Goal: Task Accomplishment & Management: Manage account settings

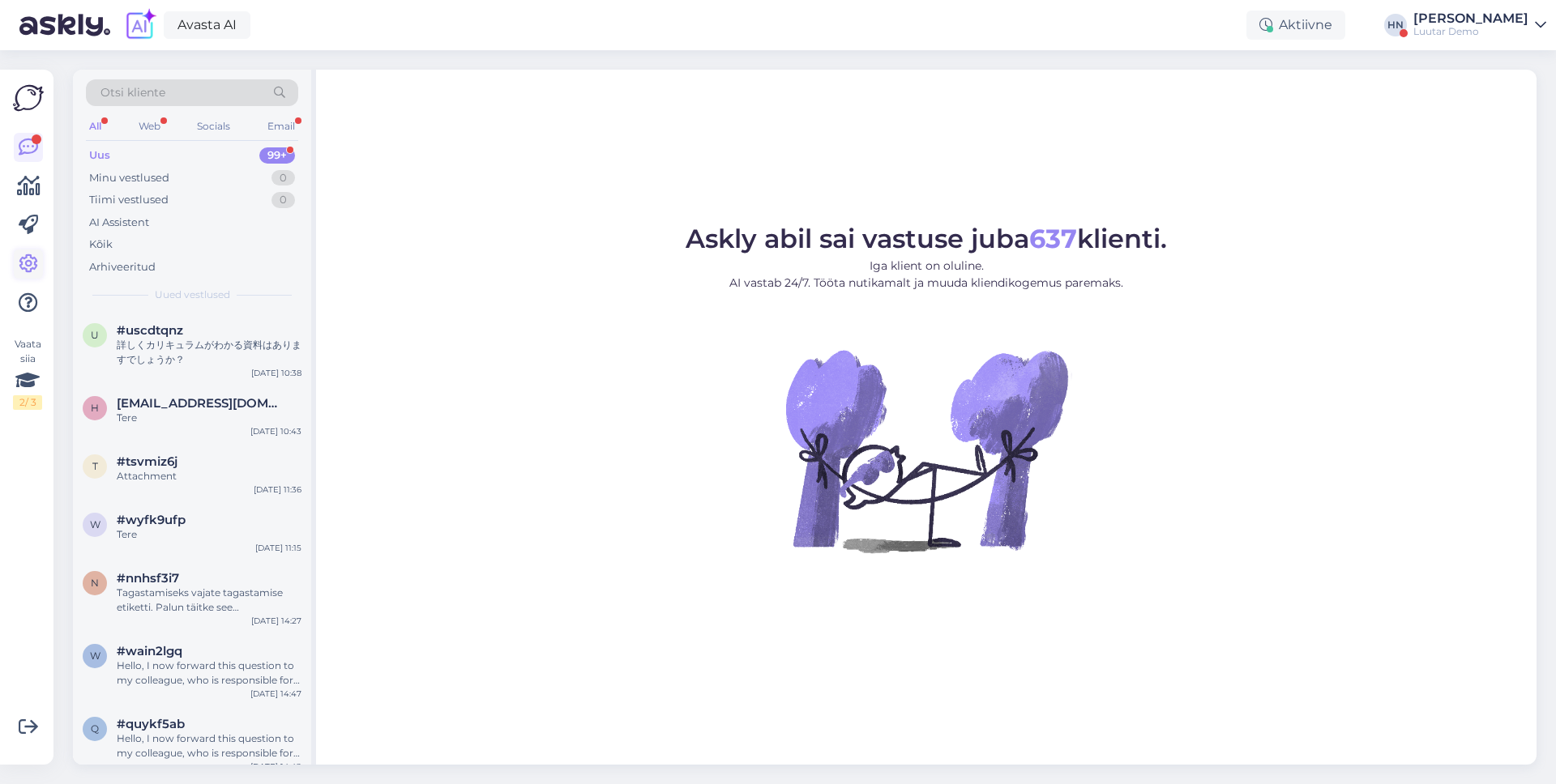
click at [33, 255] on icon at bounding box center [27, 264] width 19 height 19
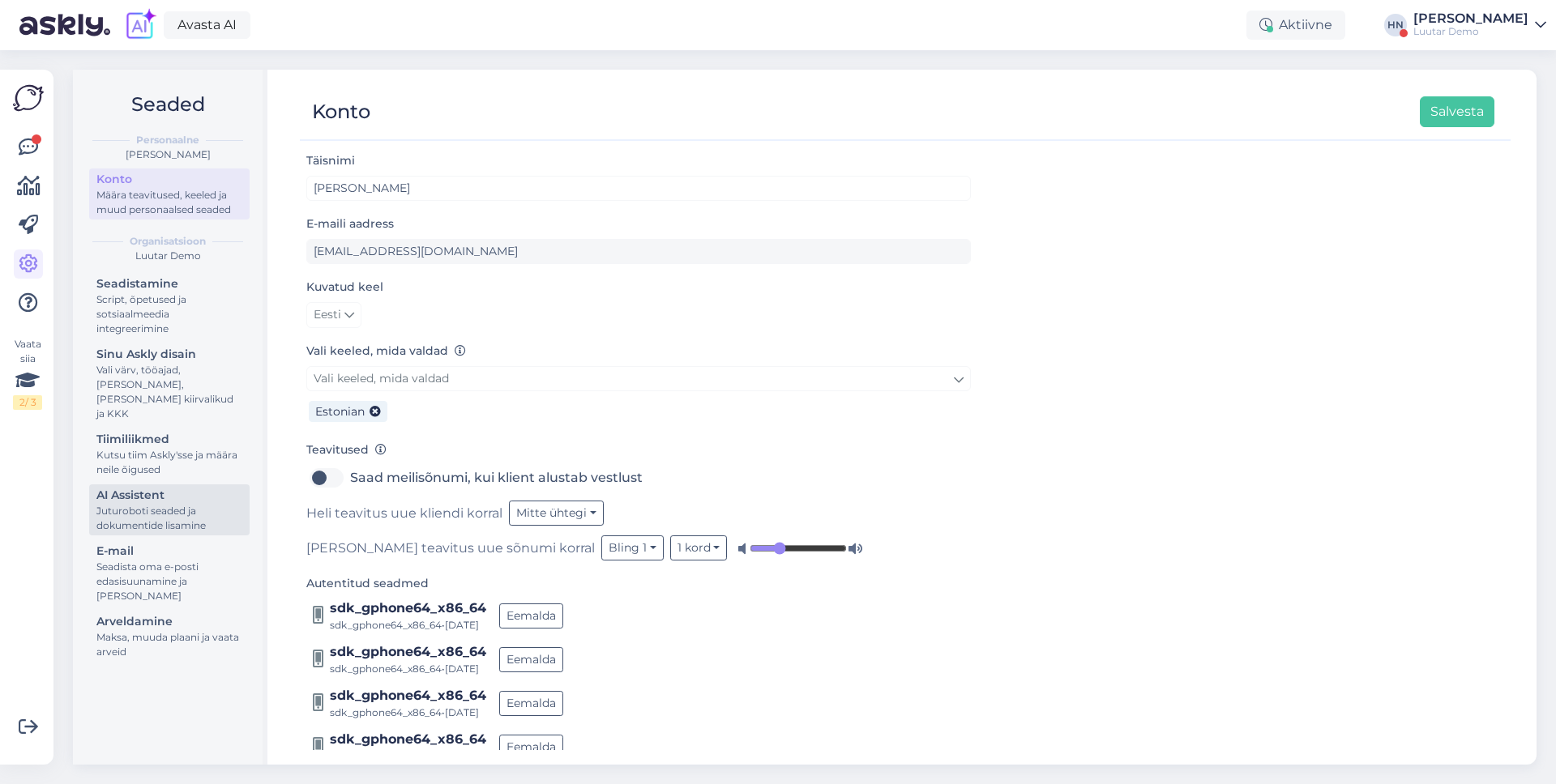
click at [179, 513] on div "Juturoboti seaded ja dokumentide lisamine" at bounding box center [169, 518] width 146 height 29
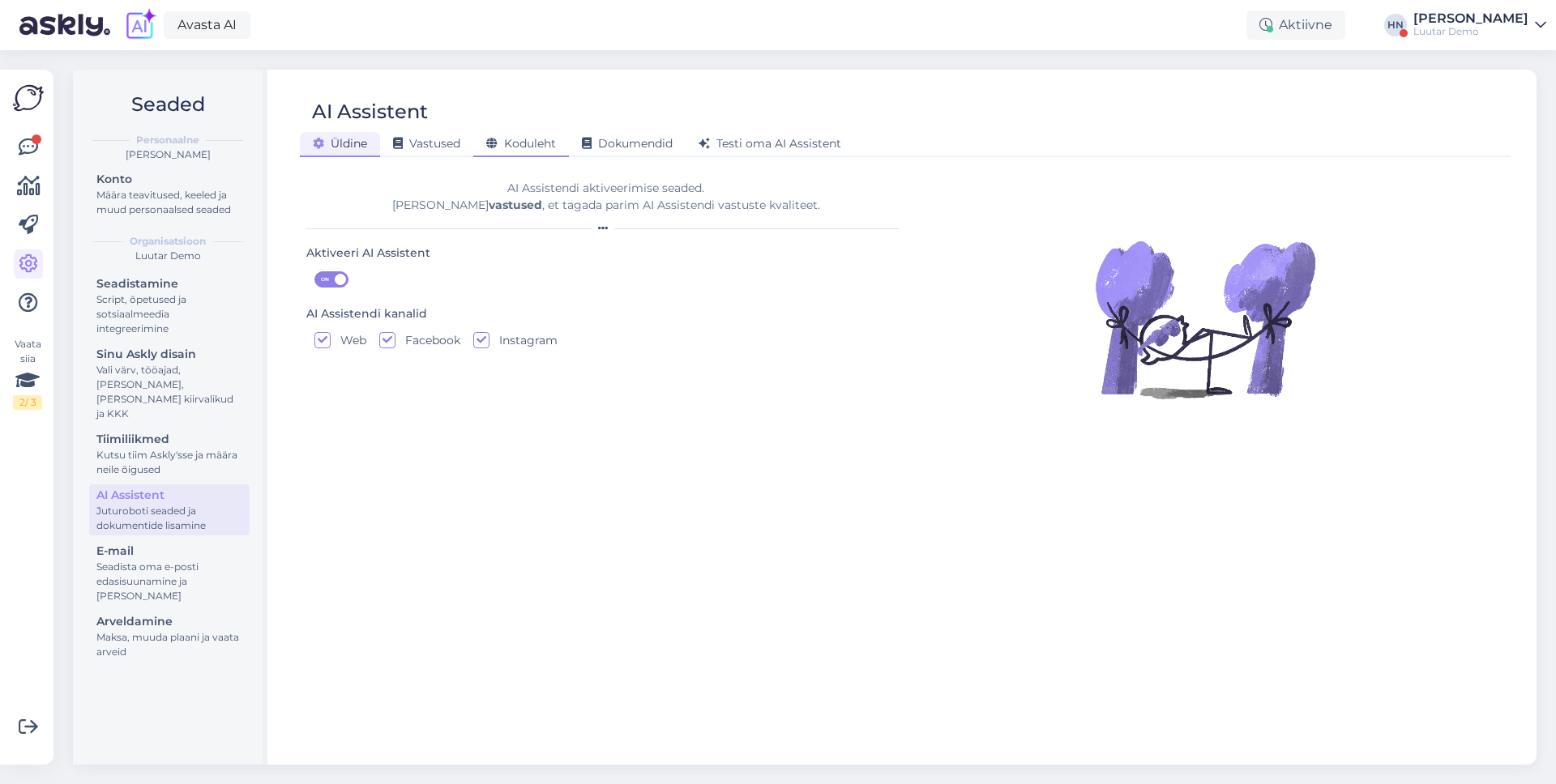
click at [513, 132] on div "Koduleht" at bounding box center [521, 144] width 95 height 25
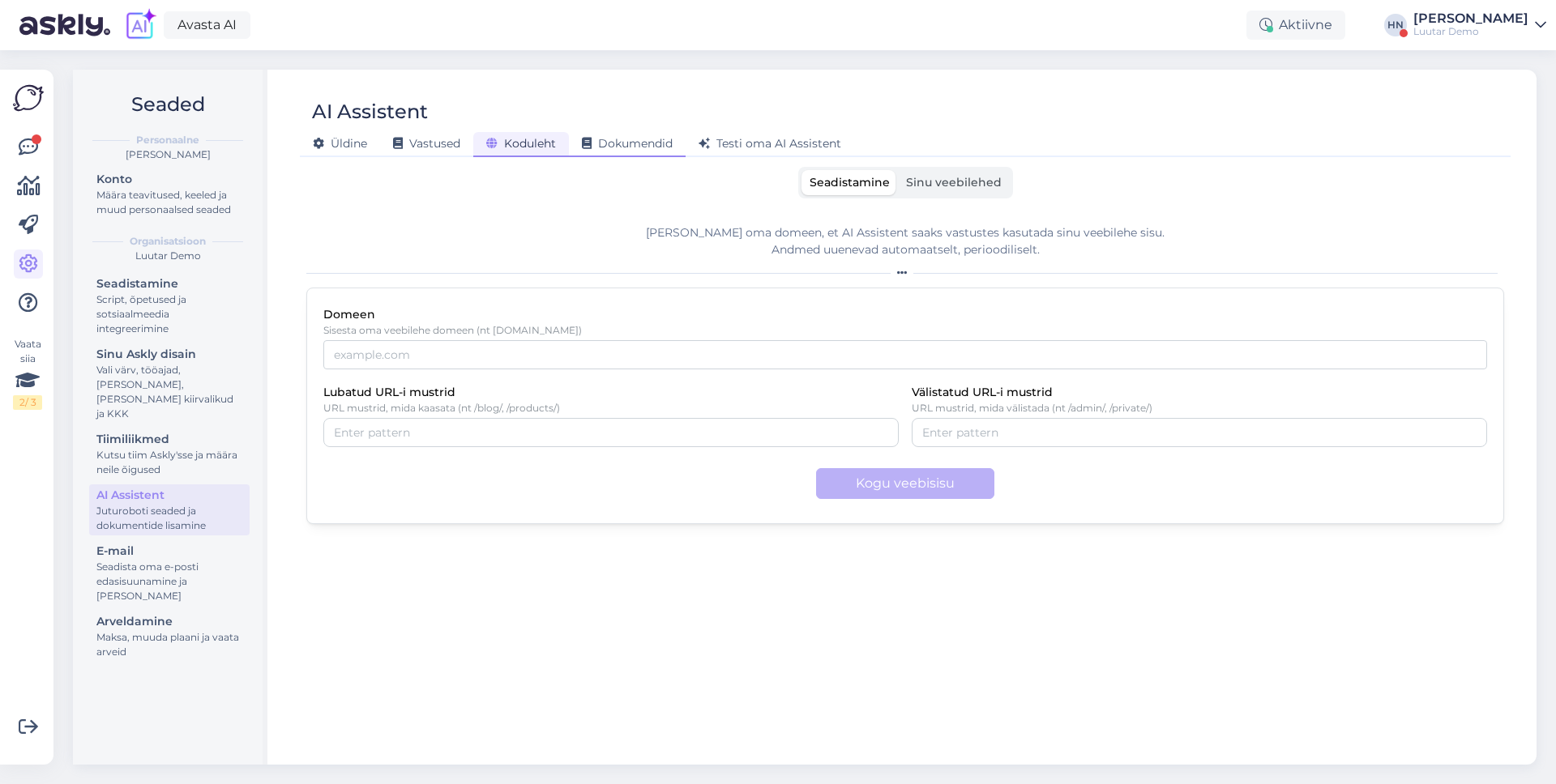
click at [637, 151] on div "Dokumendid" at bounding box center [627, 144] width 116 height 25
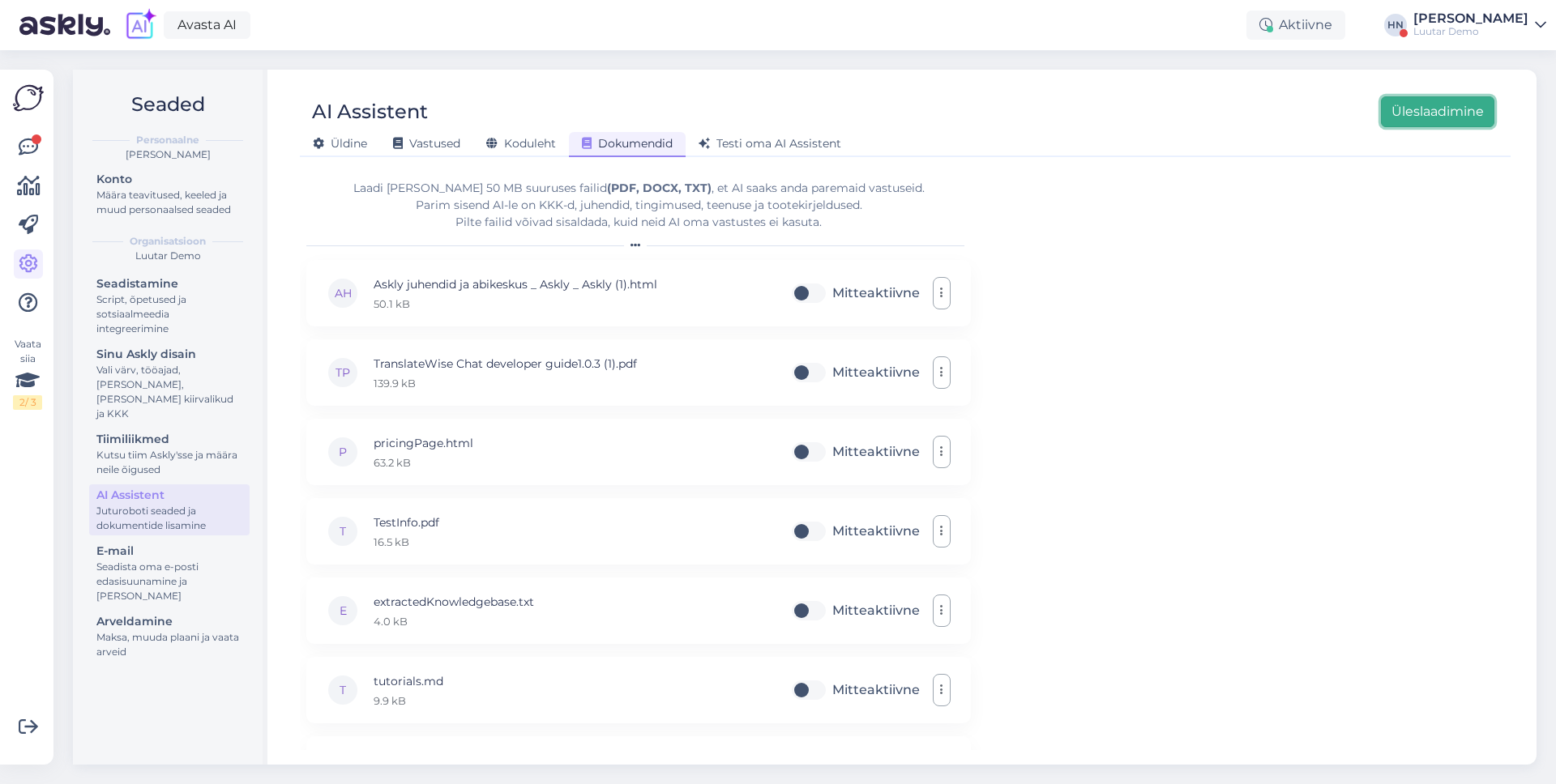
click at [1446, 114] on button "Üleslaadimine" at bounding box center [1438, 112] width 114 height 31
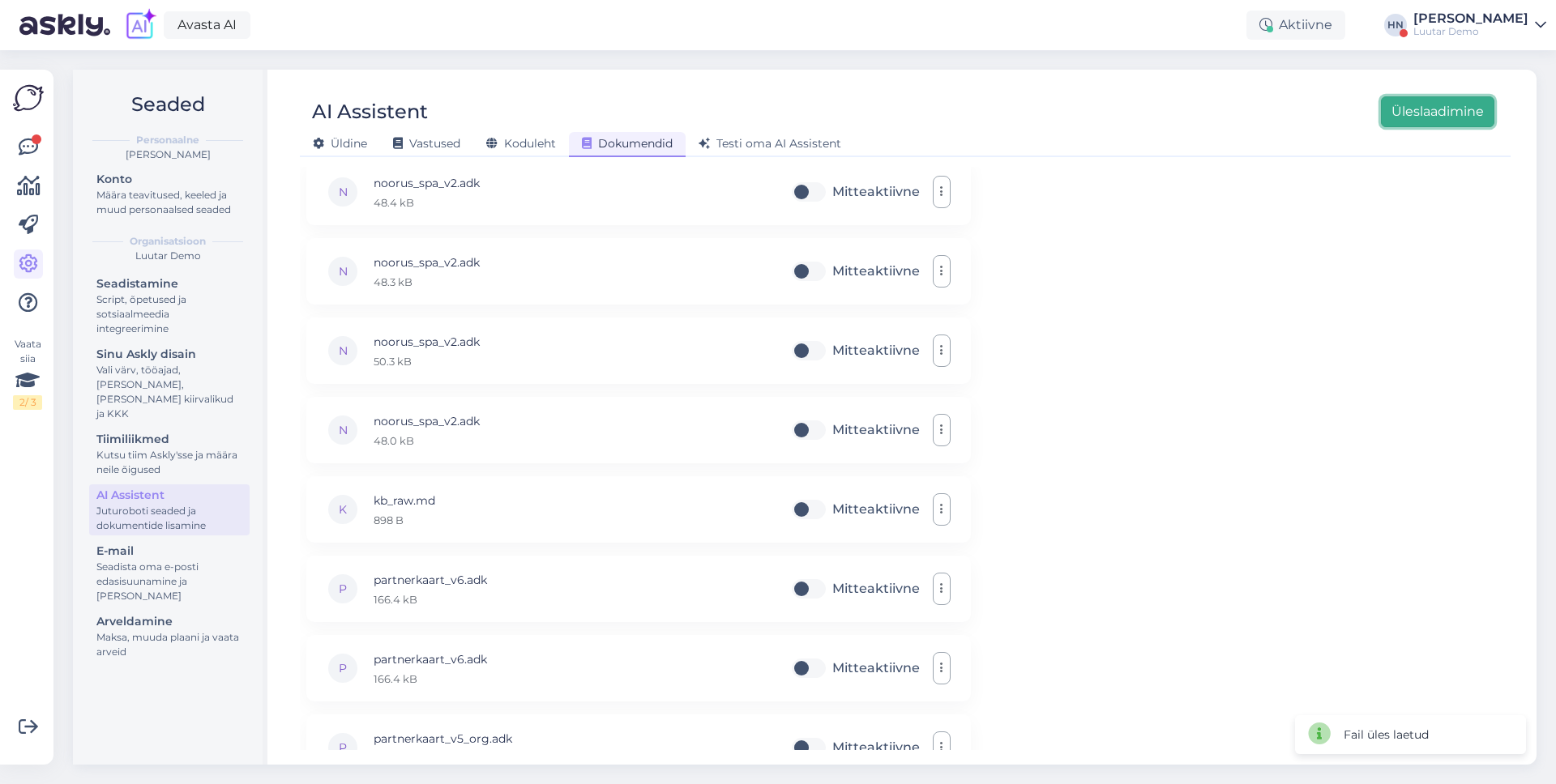
scroll to position [8310, 0]
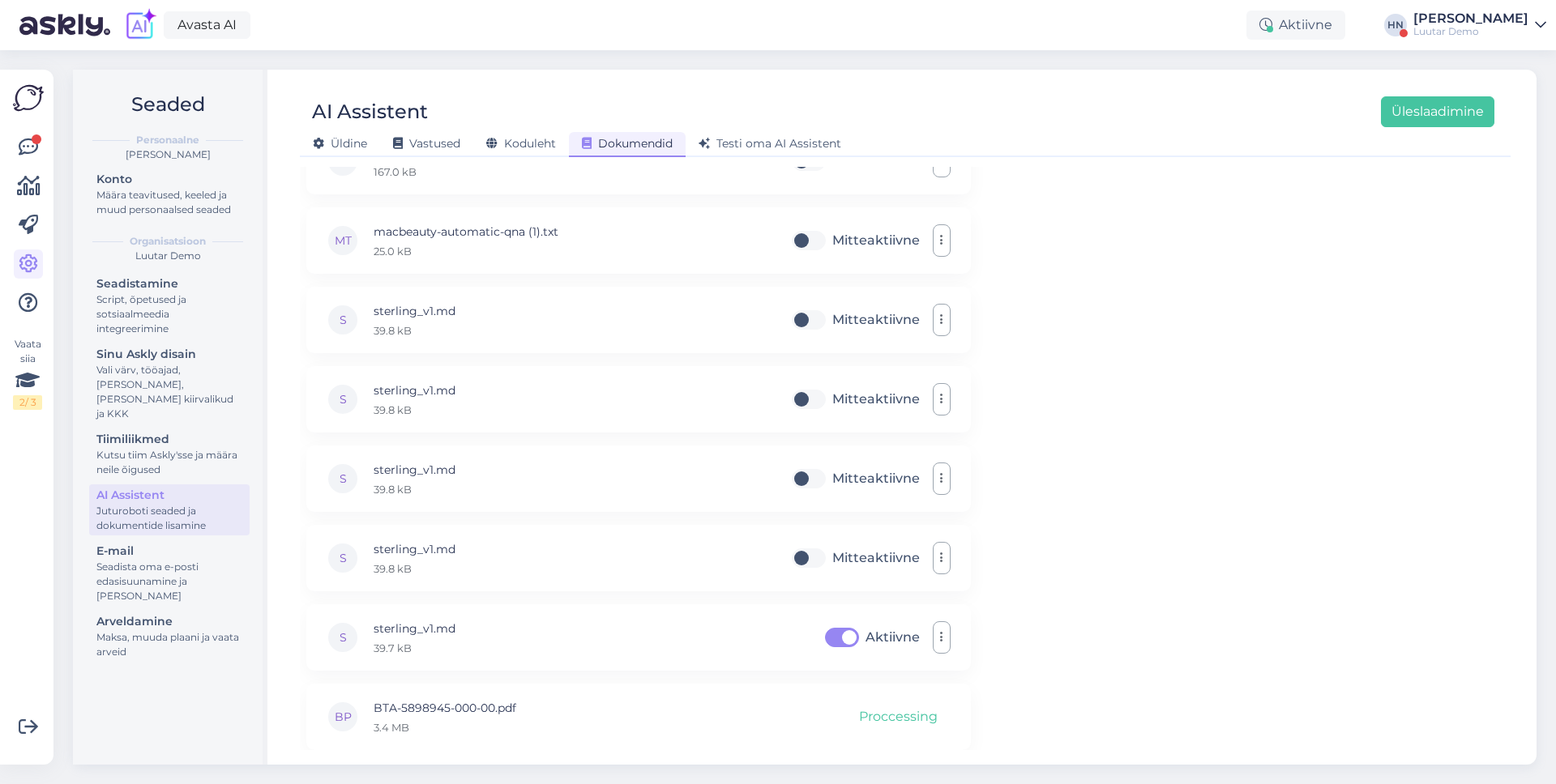
click at [1246, 300] on div "Laadi üles kuni 50 MB suuruses failid (PDF, DOCX, TXT) , et AI saaks anda parem…" at bounding box center [905, 458] width 1211 height 583
click at [1433, 105] on button "Üleslaadimine" at bounding box center [1438, 112] width 114 height 31
click at [625, 712] on div "O ODk3MDIzLzAvbWFzdGVy.pdf 7.9 MB Aktiivne" at bounding box center [638, 717] width 664 height 67
click at [866, 641] on label "Aktiivne" at bounding box center [893, 637] width 54 height 26
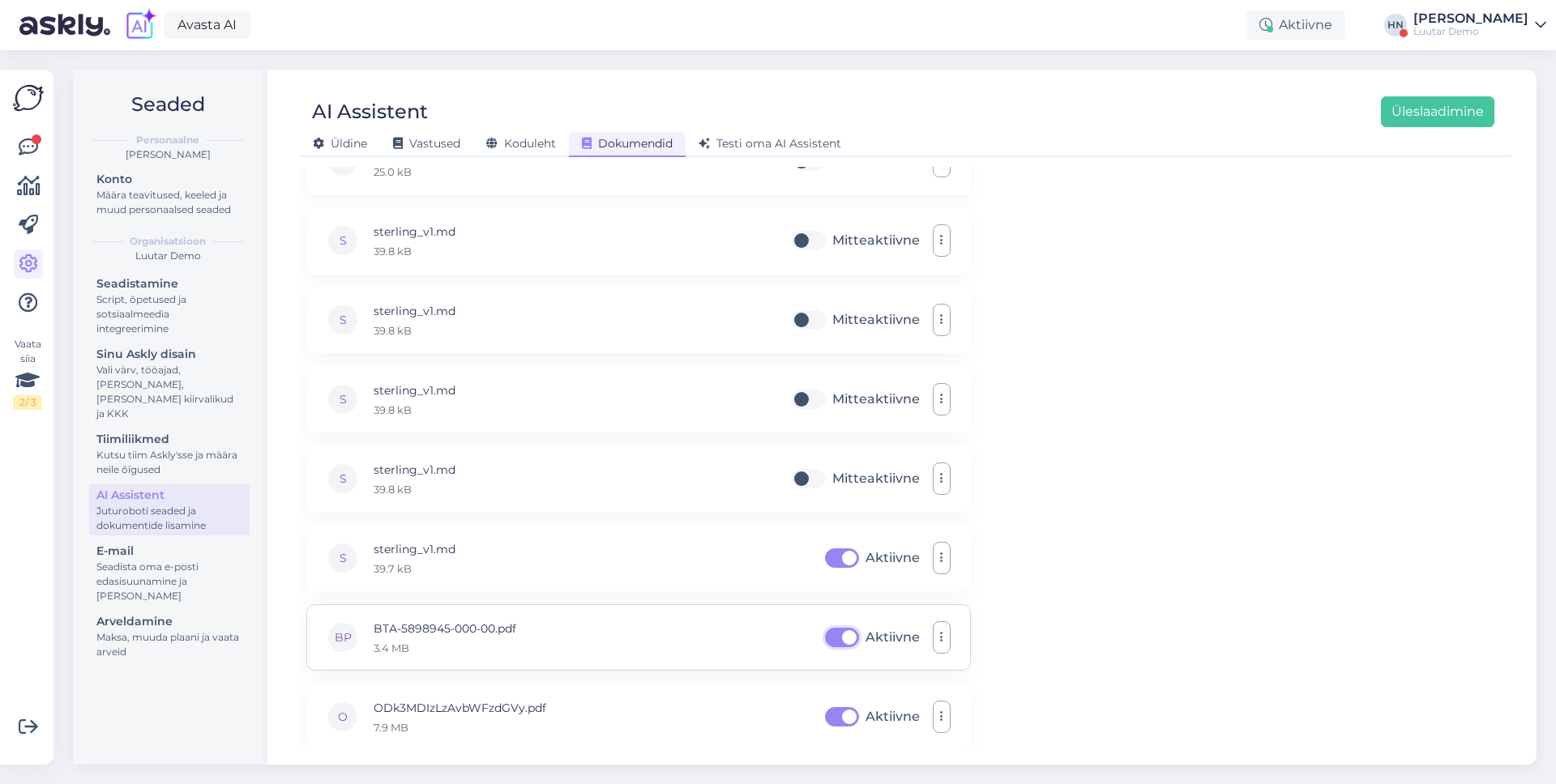
click at [857, 641] on input "Aktiivne" at bounding box center [842, 637] width 40 height 26
checkbox input "false"
click at [866, 715] on label "Aktiivne" at bounding box center [893, 717] width 54 height 26
click at [836, 715] on input "Aktiivne" at bounding box center [842, 717] width 40 height 26
checkbox input "false"
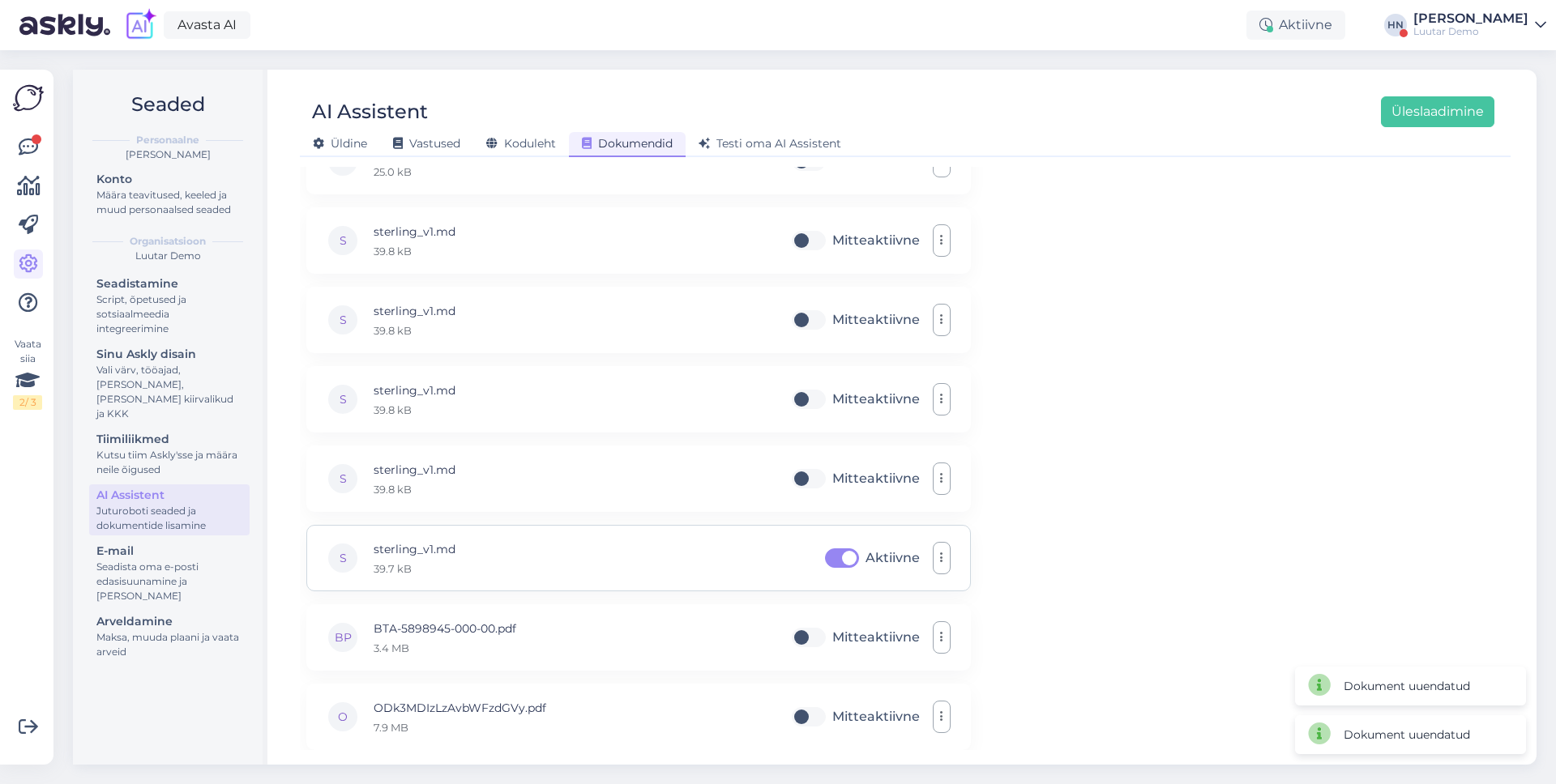
click at [866, 553] on label "Aktiivne" at bounding box center [893, 558] width 54 height 26
click at [836, 553] on input "Aktiivne" at bounding box center [842, 558] width 40 height 26
checkbox input "false"
click at [832, 715] on label "Mitteaktiivne" at bounding box center [876, 717] width 88 height 26
click at [817, 715] on input "Mitteaktiivne" at bounding box center [809, 717] width 40 height 26
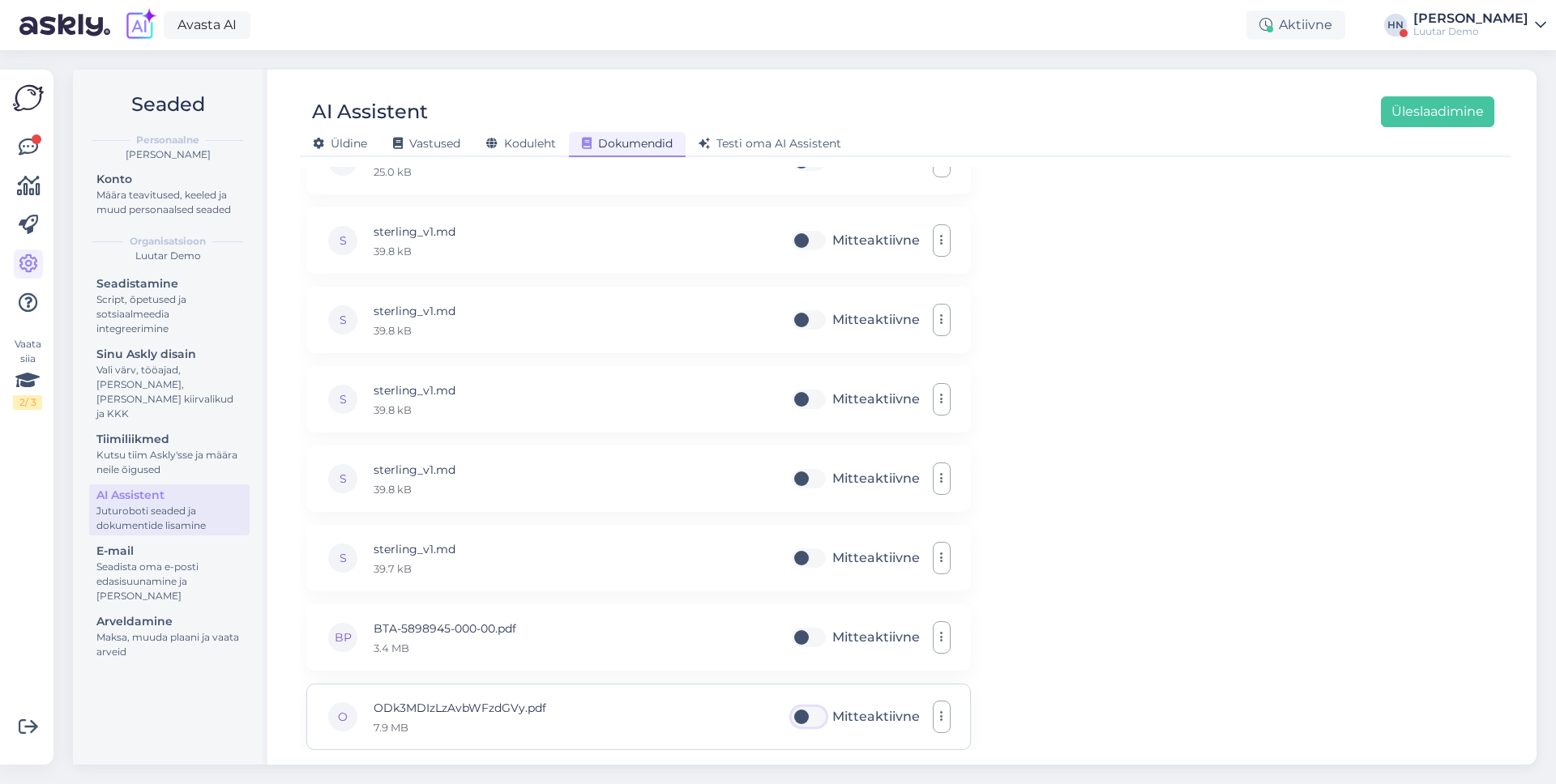
checkbox input "true"
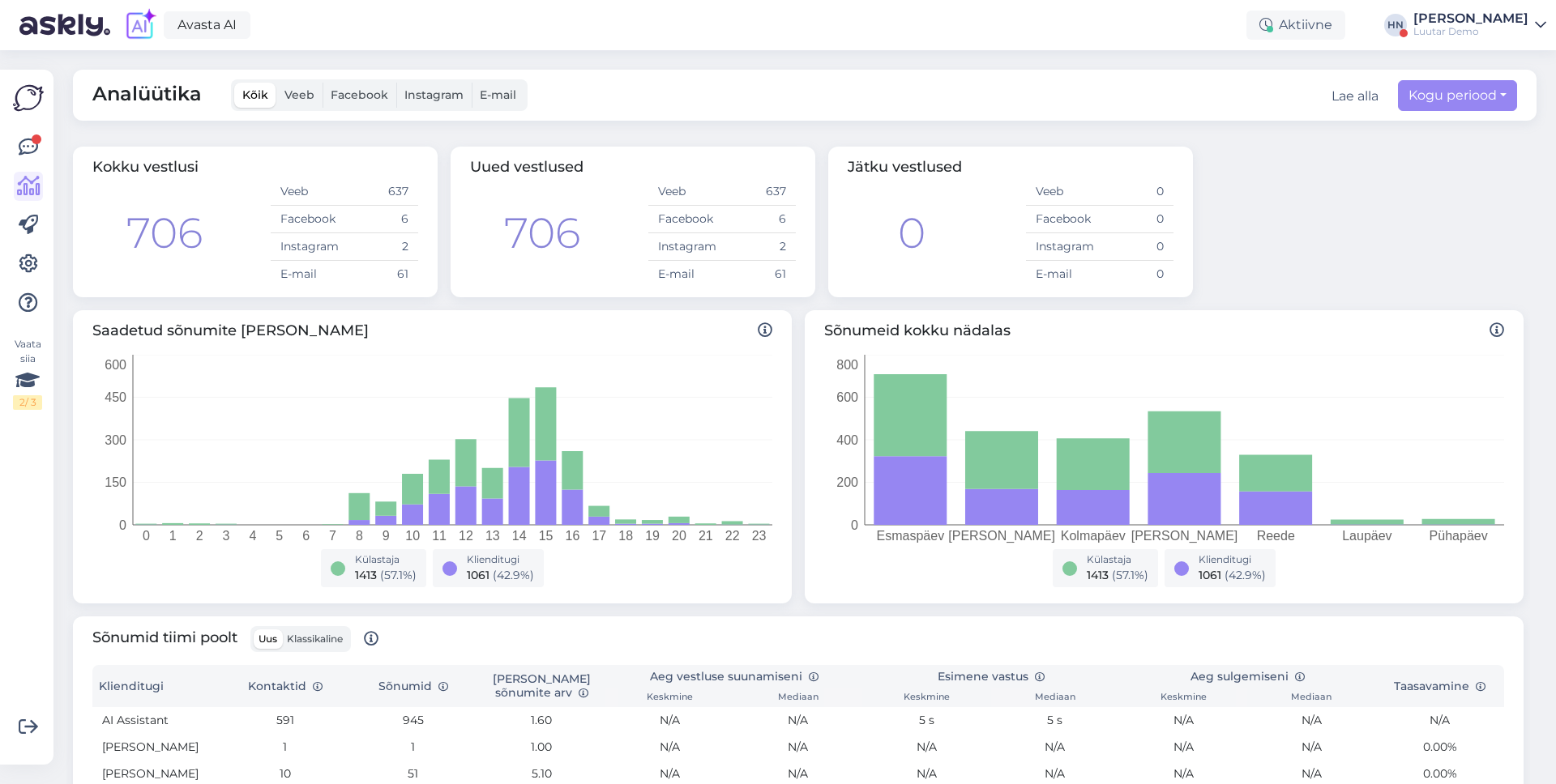
scroll to position [405, 0]
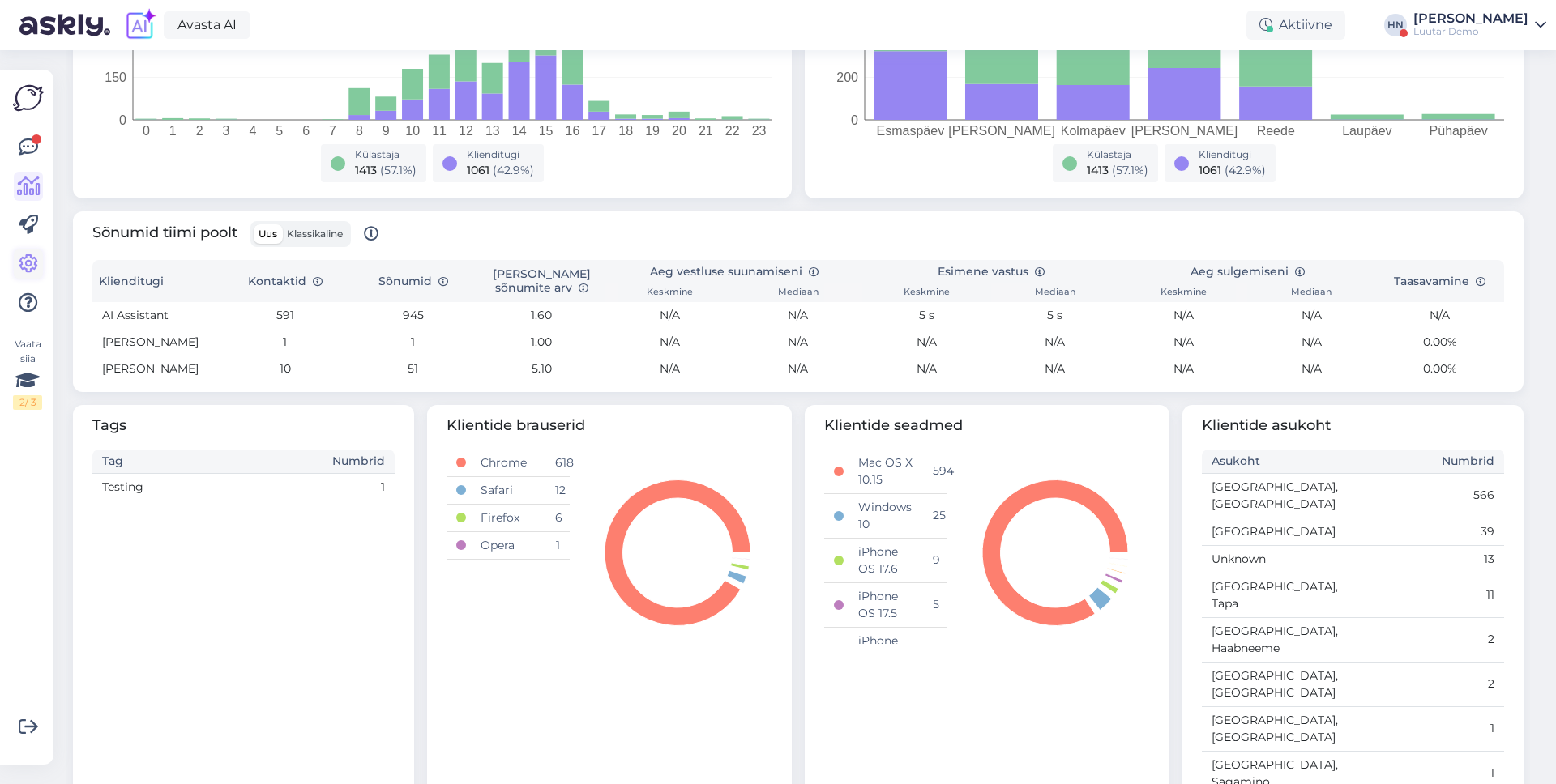
click at [27, 260] on icon at bounding box center [27, 264] width 19 height 19
